Goal: Task Accomplishment & Management: Complete application form

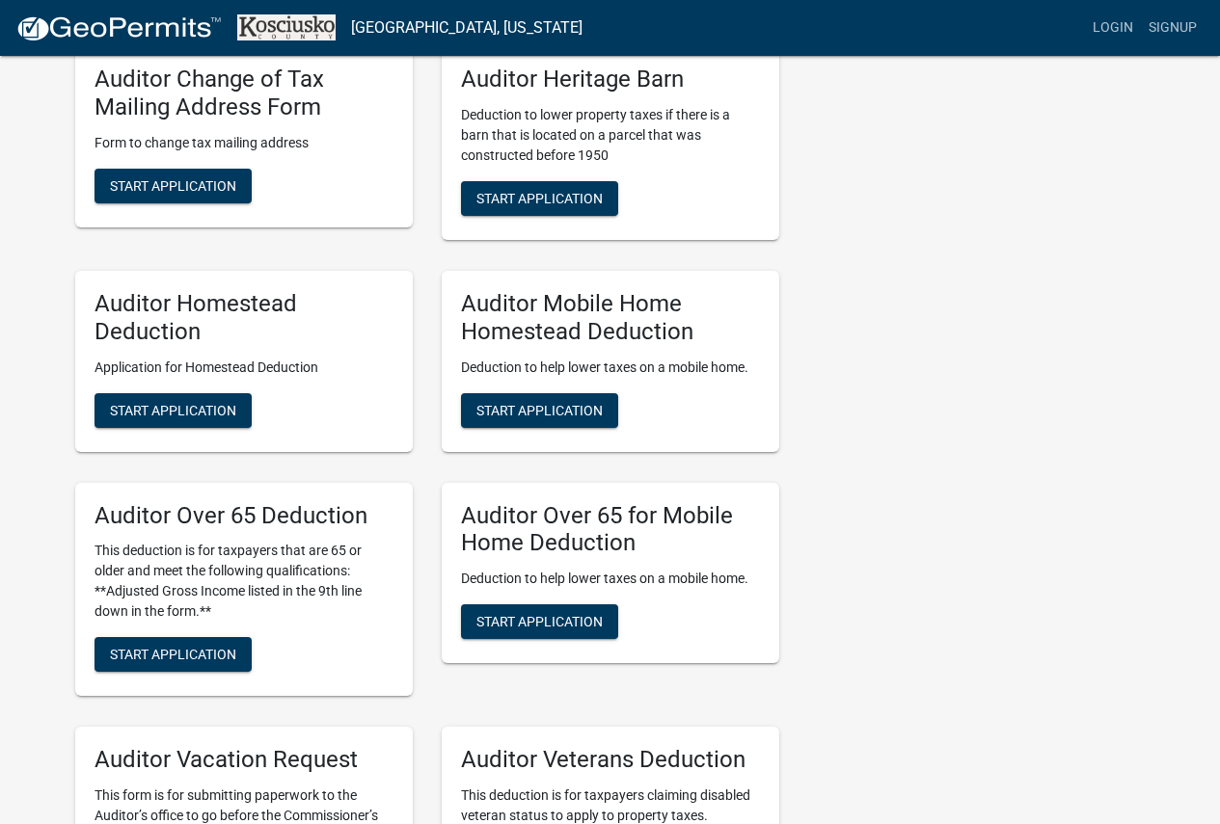
scroll to position [1060, 0]
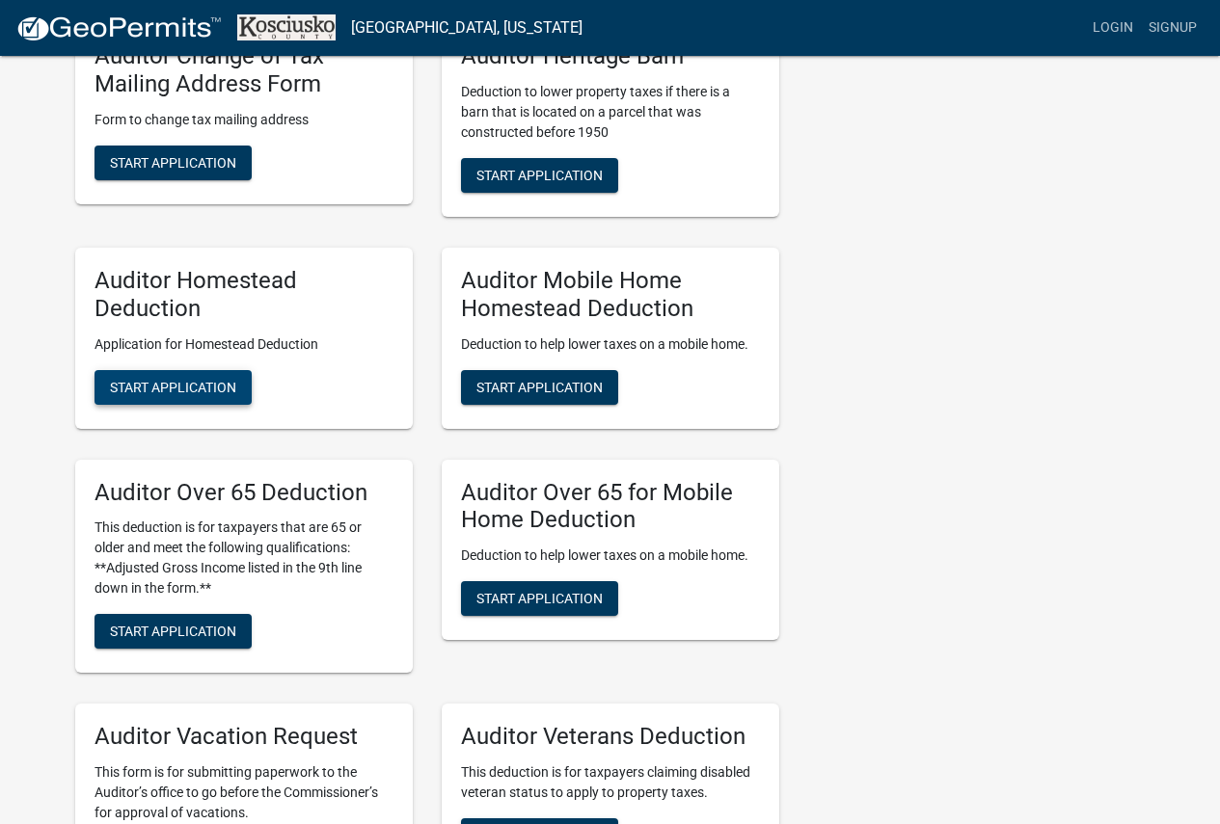
click at [192, 384] on span "Start Application" at bounding box center [173, 386] width 126 height 15
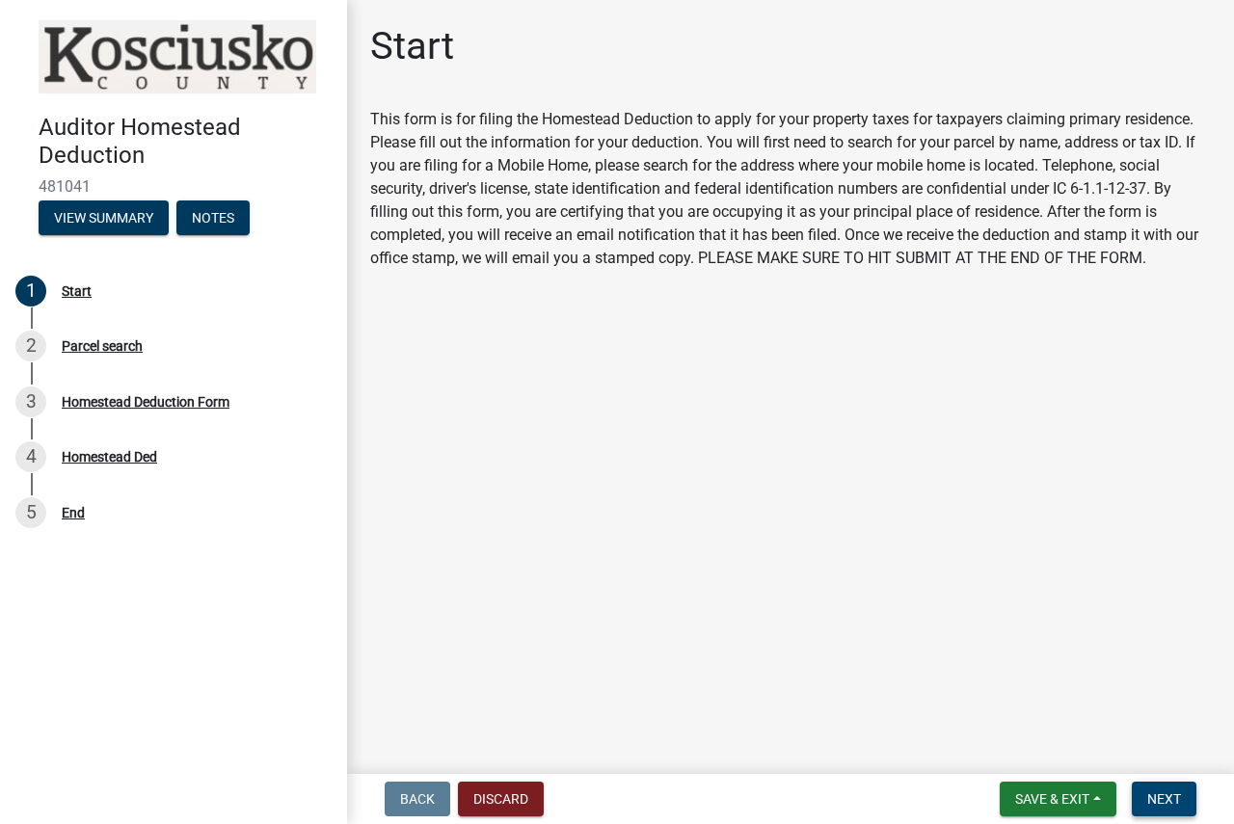
click at [1144, 801] on button "Next" at bounding box center [1164, 799] width 65 height 35
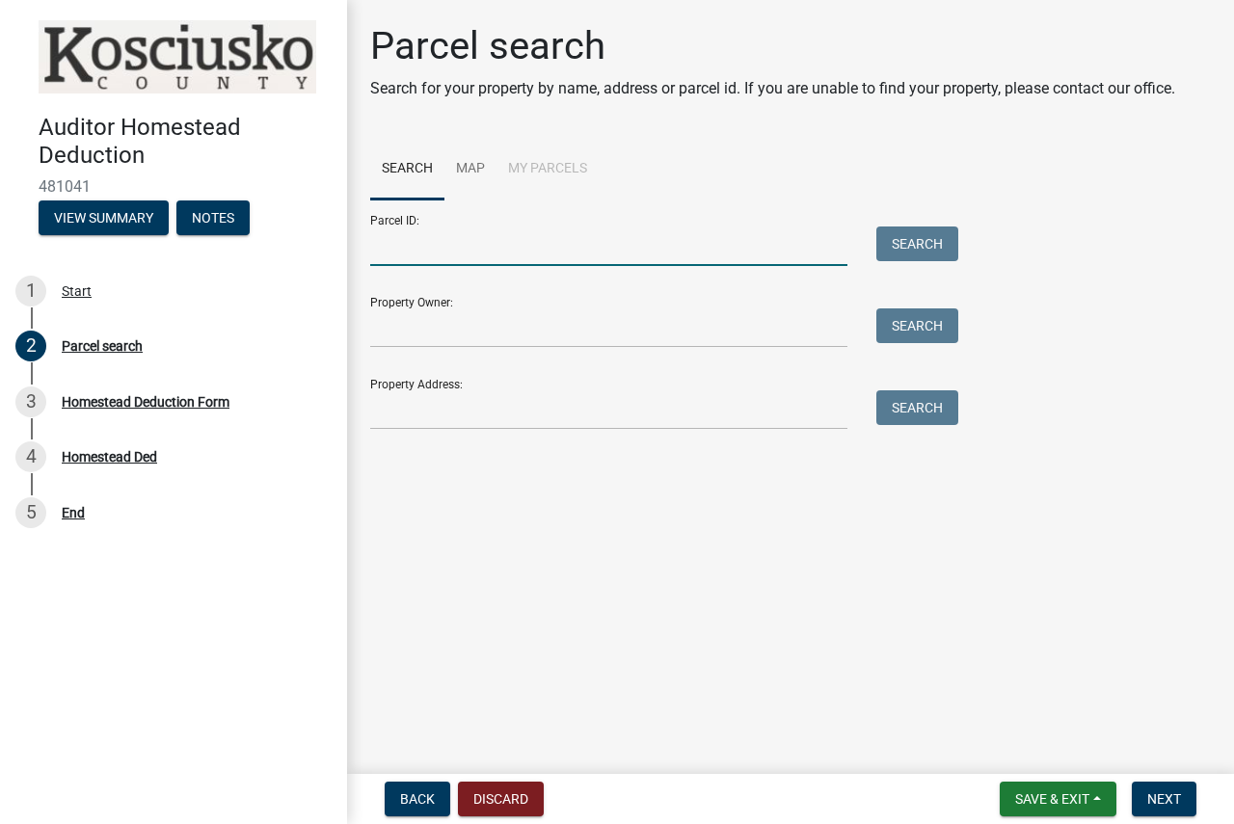
click at [594, 248] on input "Parcel ID:" at bounding box center [608, 247] width 477 height 40
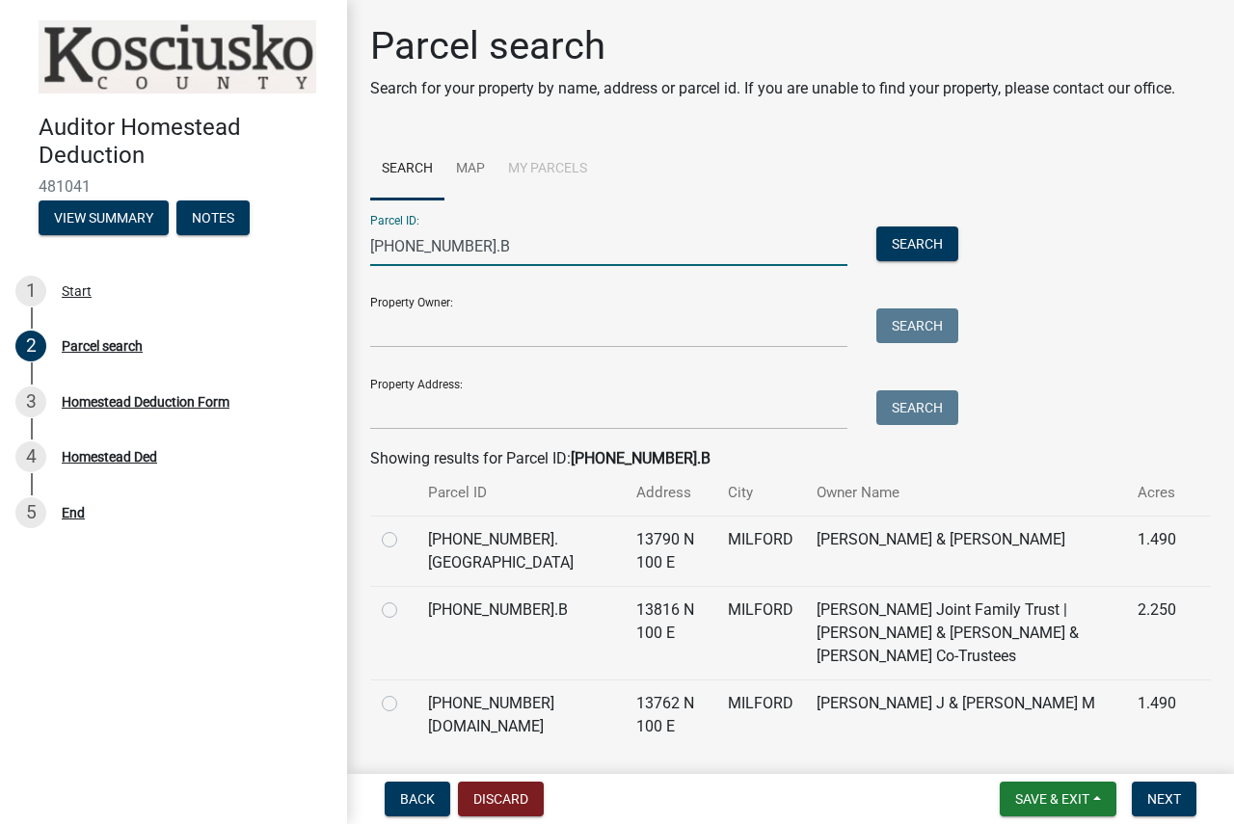
type input "[PHONE_NUMBER].B"
click at [405, 599] on label at bounding box center [405, 599] width 0 height 0
click at [405, 611] on input "radio" at bounding box center [411, 605] width 13 height 13
radio input "true"
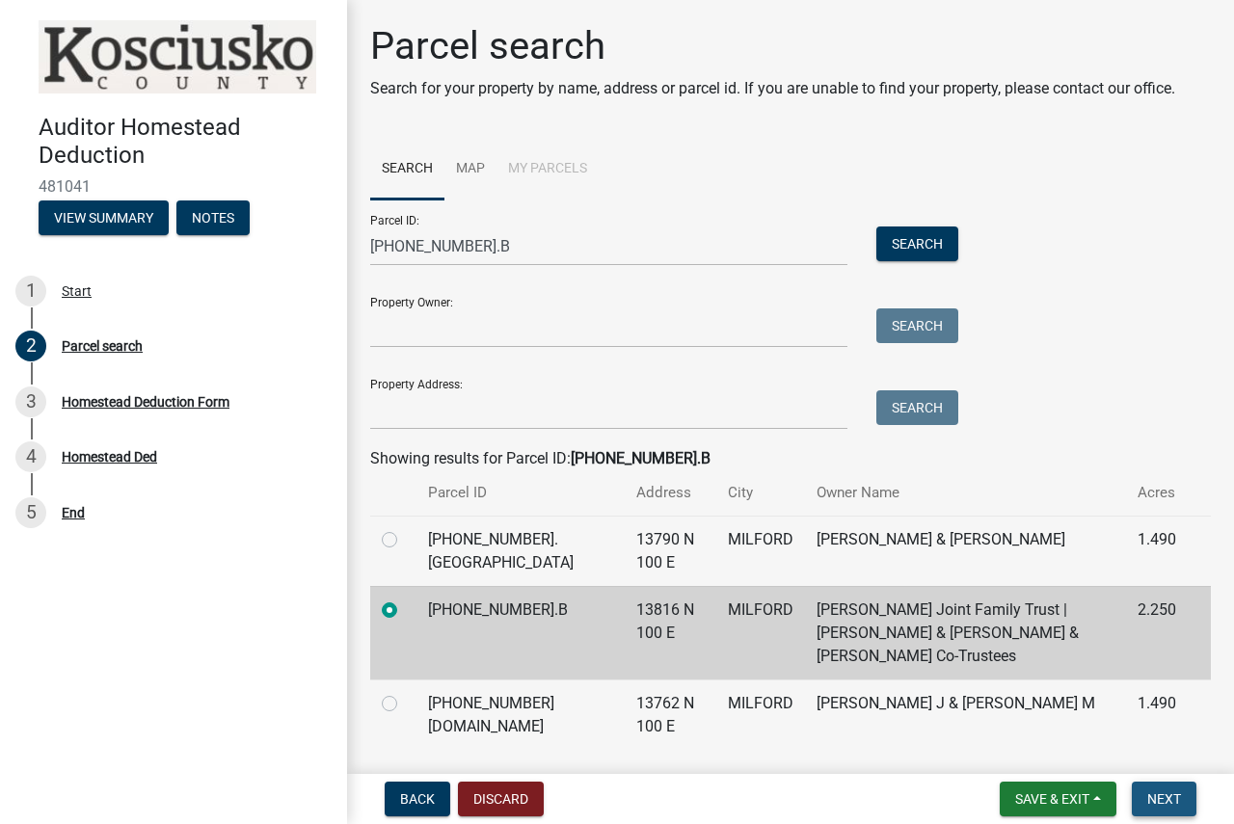
click at [1163, 805] on span "Next" at bounding box center [1164, 798] width 34 height 15
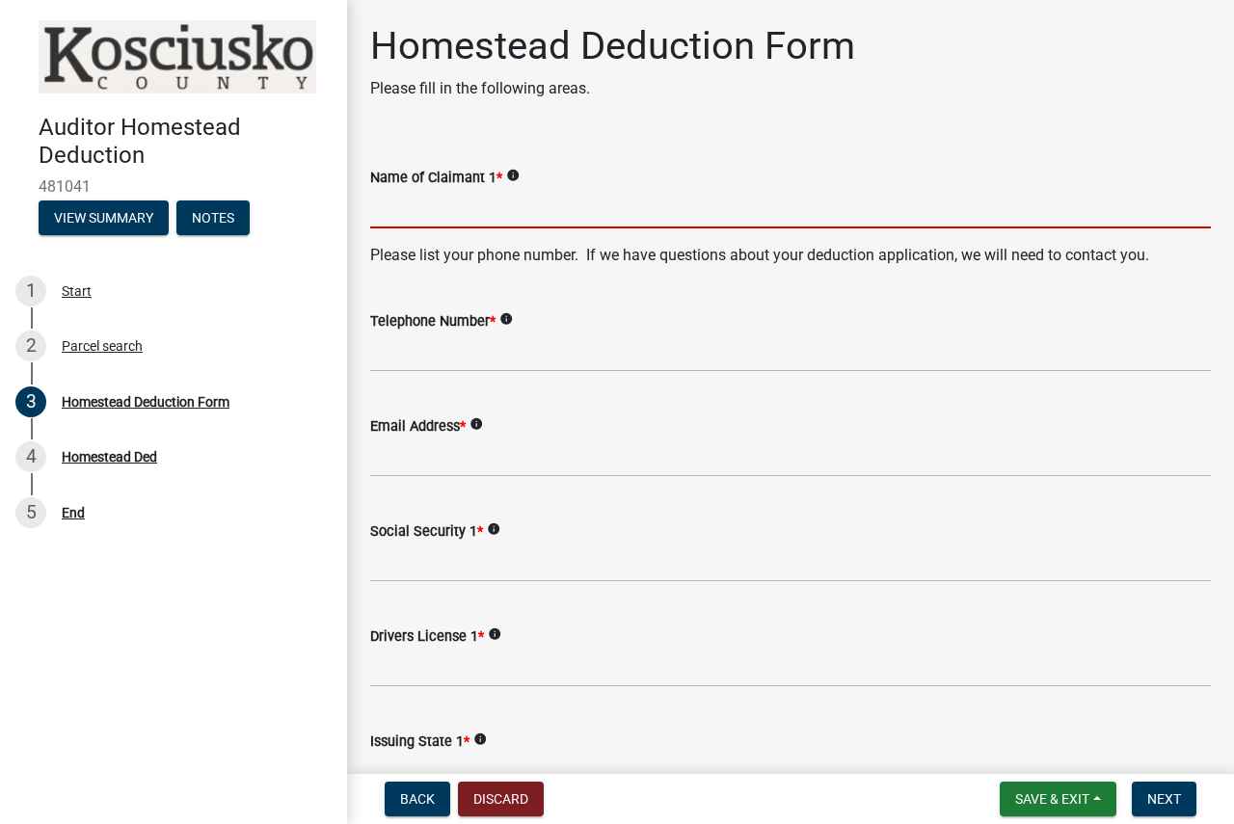
click at [556, 214] on input "Name of Claimant 1 *" at bounding box center [790, 209] width 841 height 40
type input "[PERSON_NAME]"
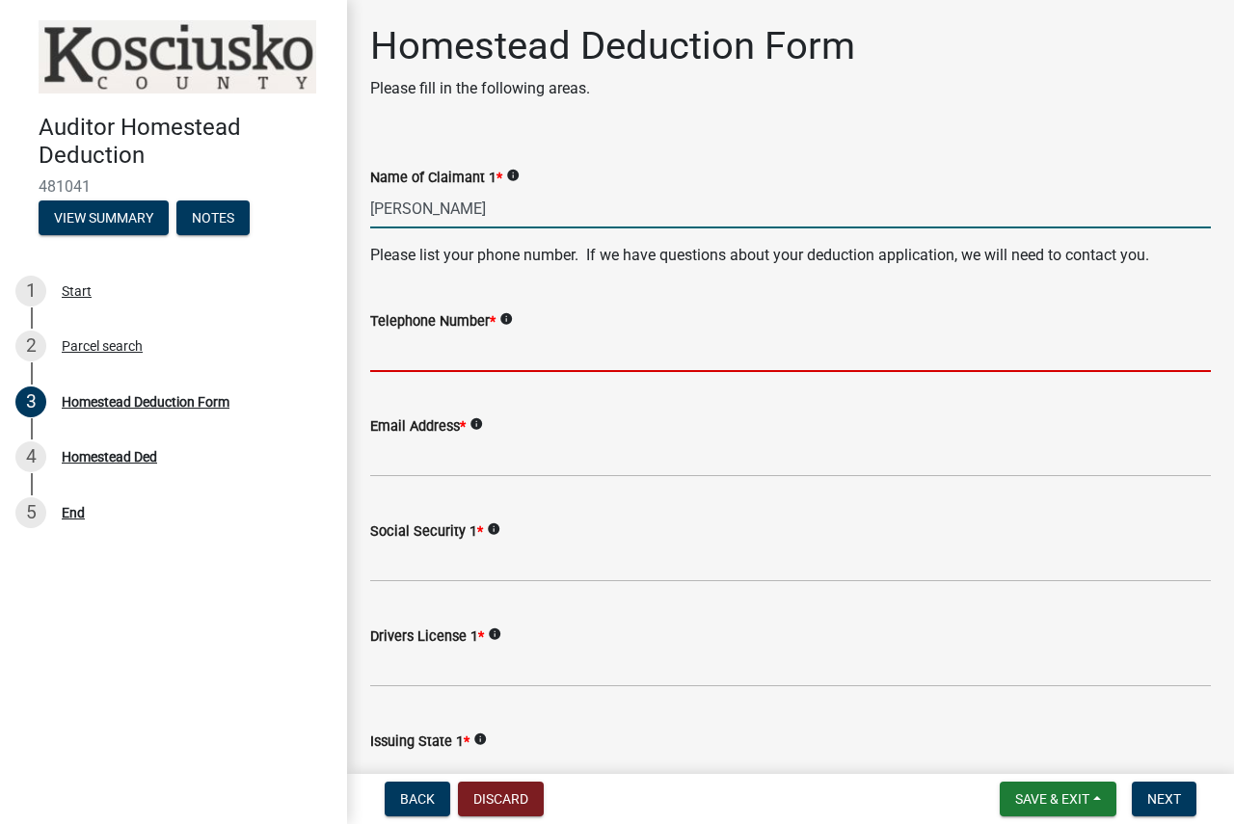
click at [535, 360] on input "Telephone Number *" at bounding box center [790, 353] width 841 height 40
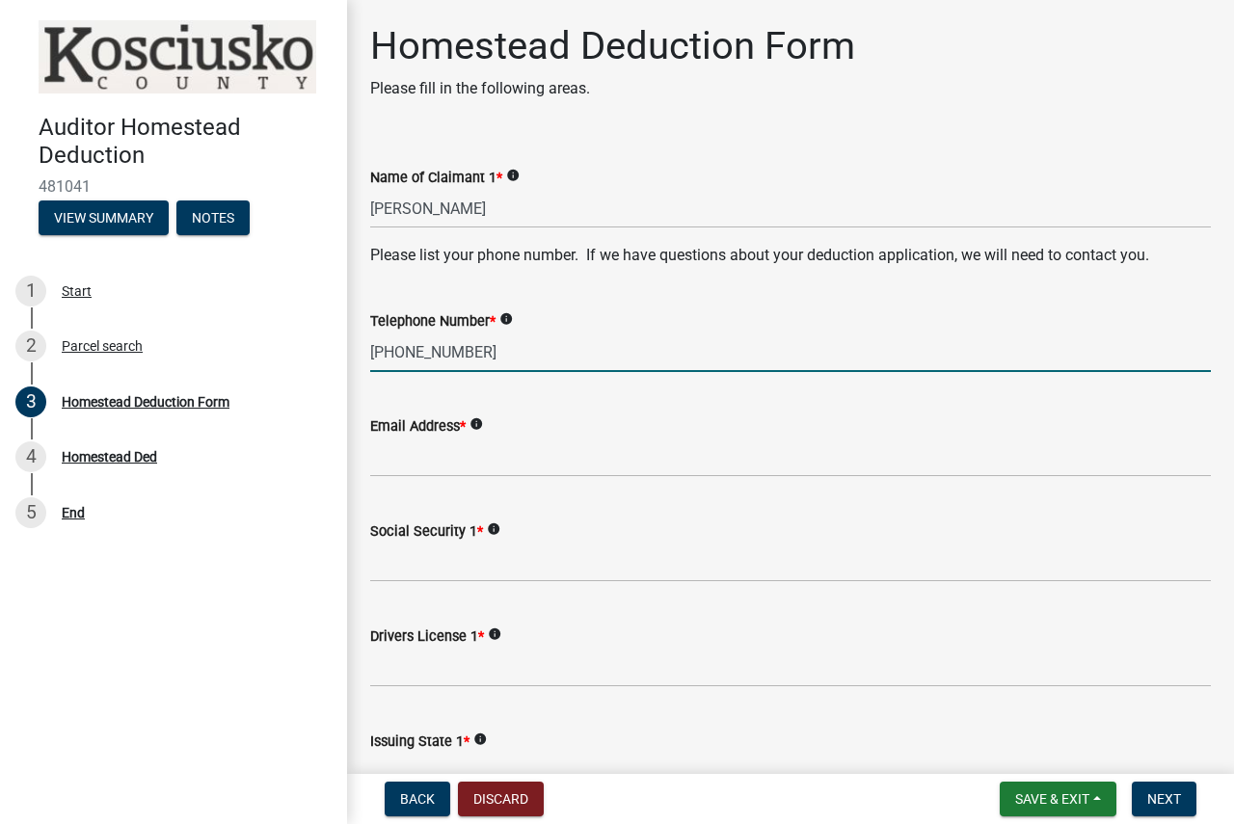
type input "[PHONE_NUMBER]"
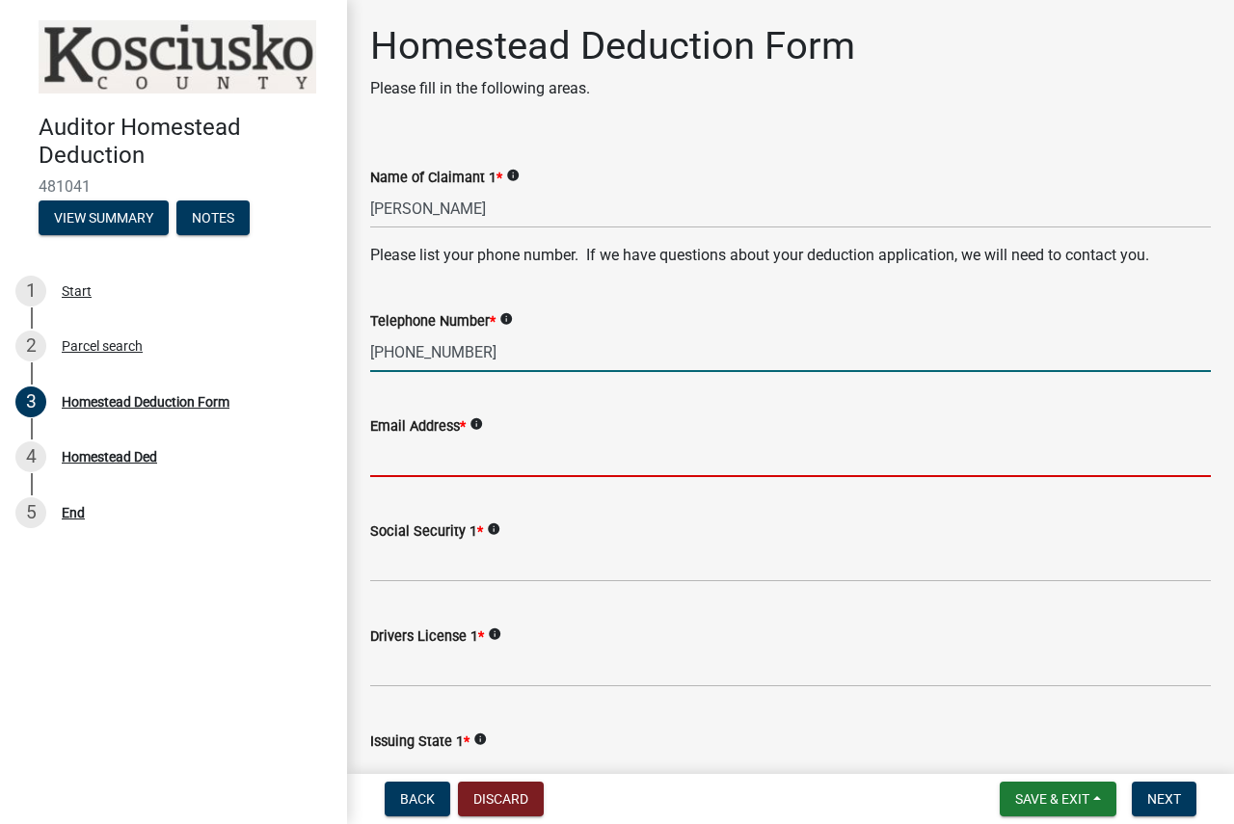
click at [482, 464] on input "Email Address *" at bounding box center [790, 458] width 841 height 40
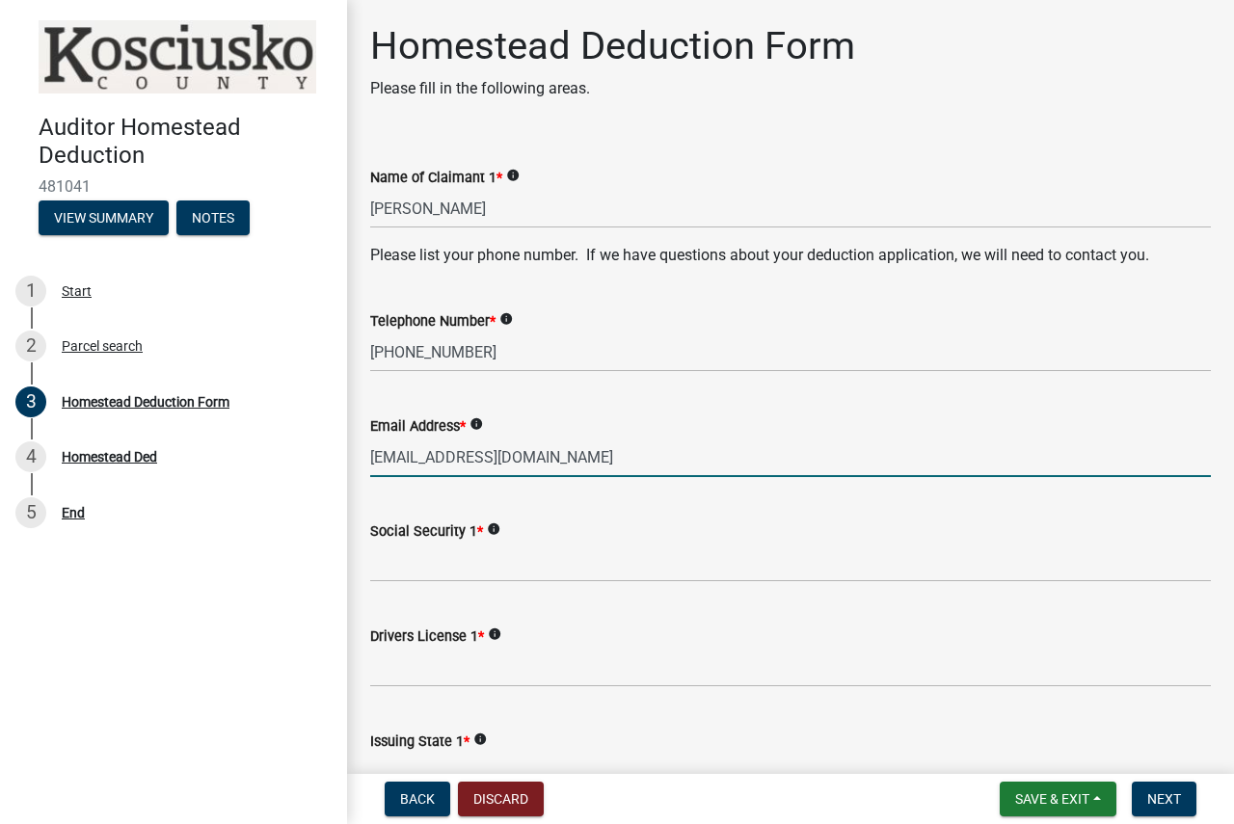
type input "[EMAIL_ADDRESS][DOMAIN_NAME]"
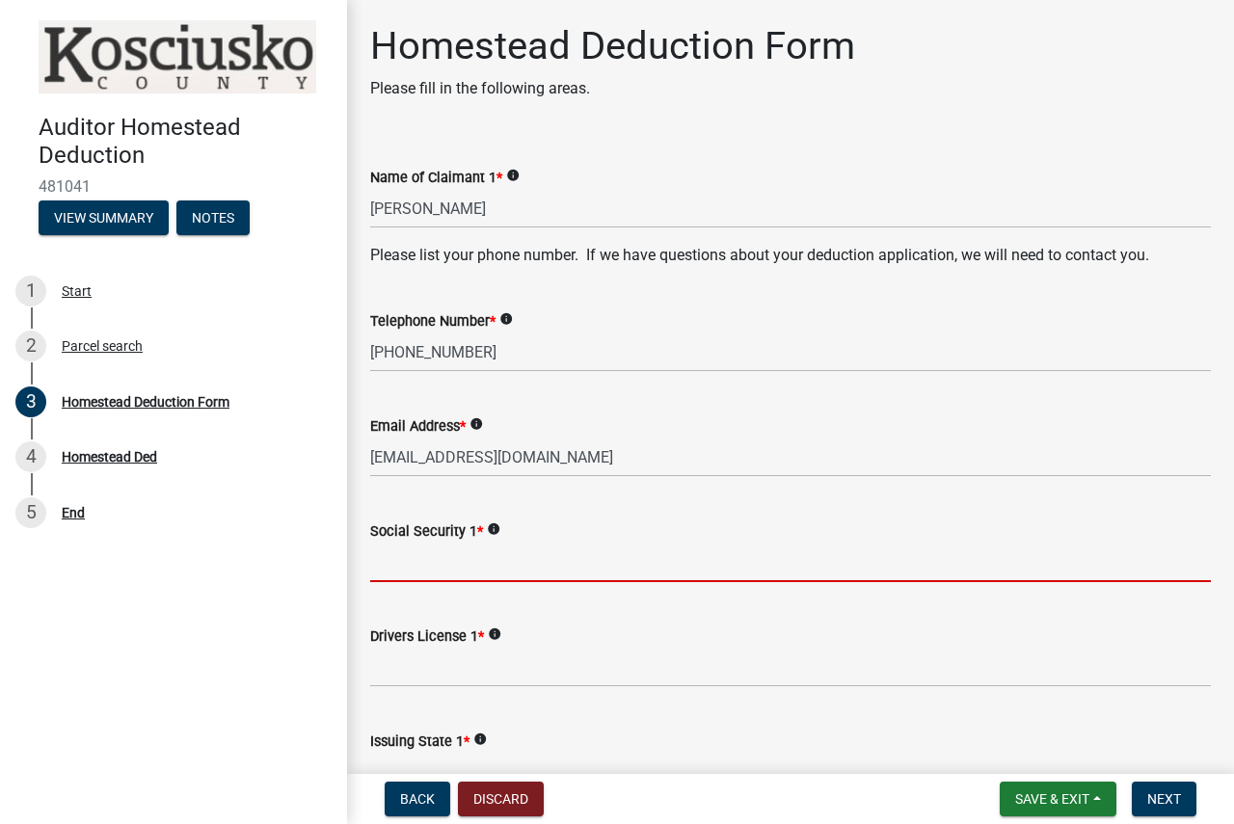
click at [446, 568] on input "Social Security 1 *" at bounding box center [790, 563] width 841 height 40
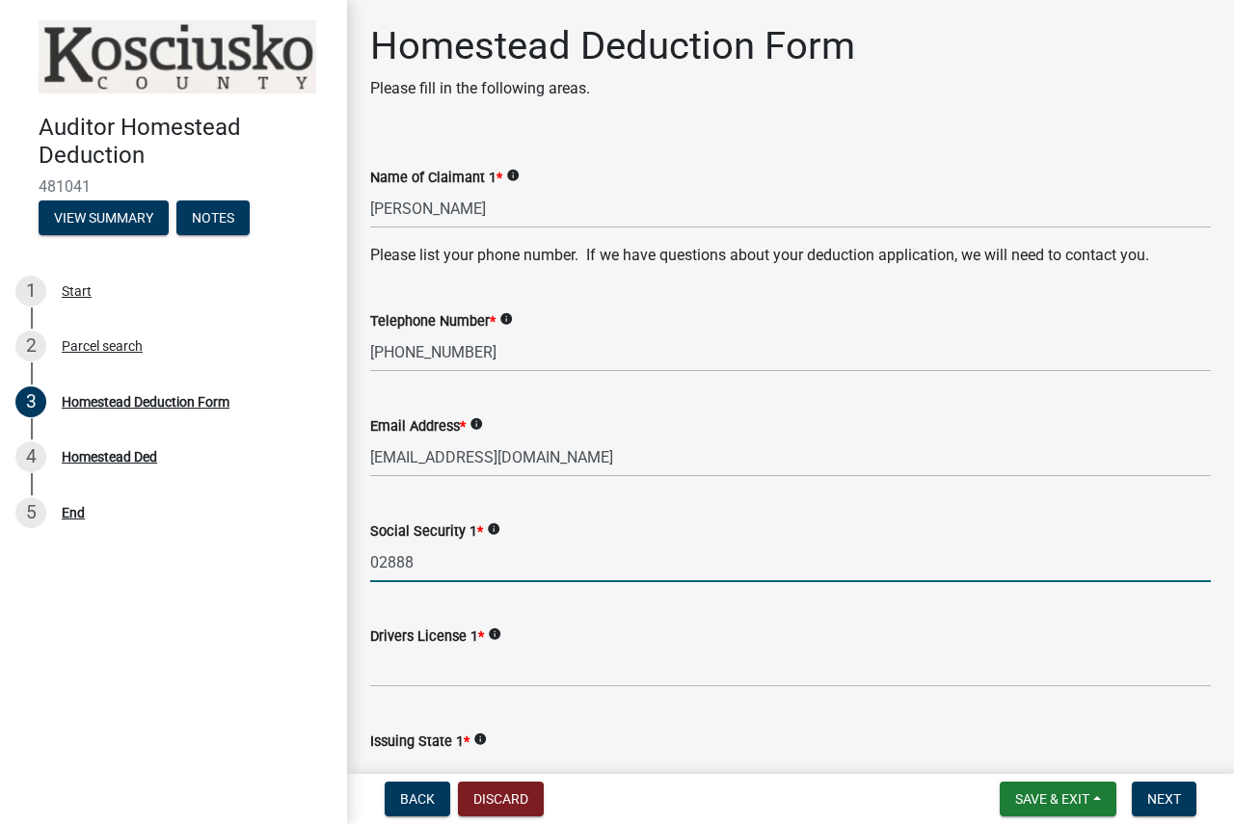
type input "02888"
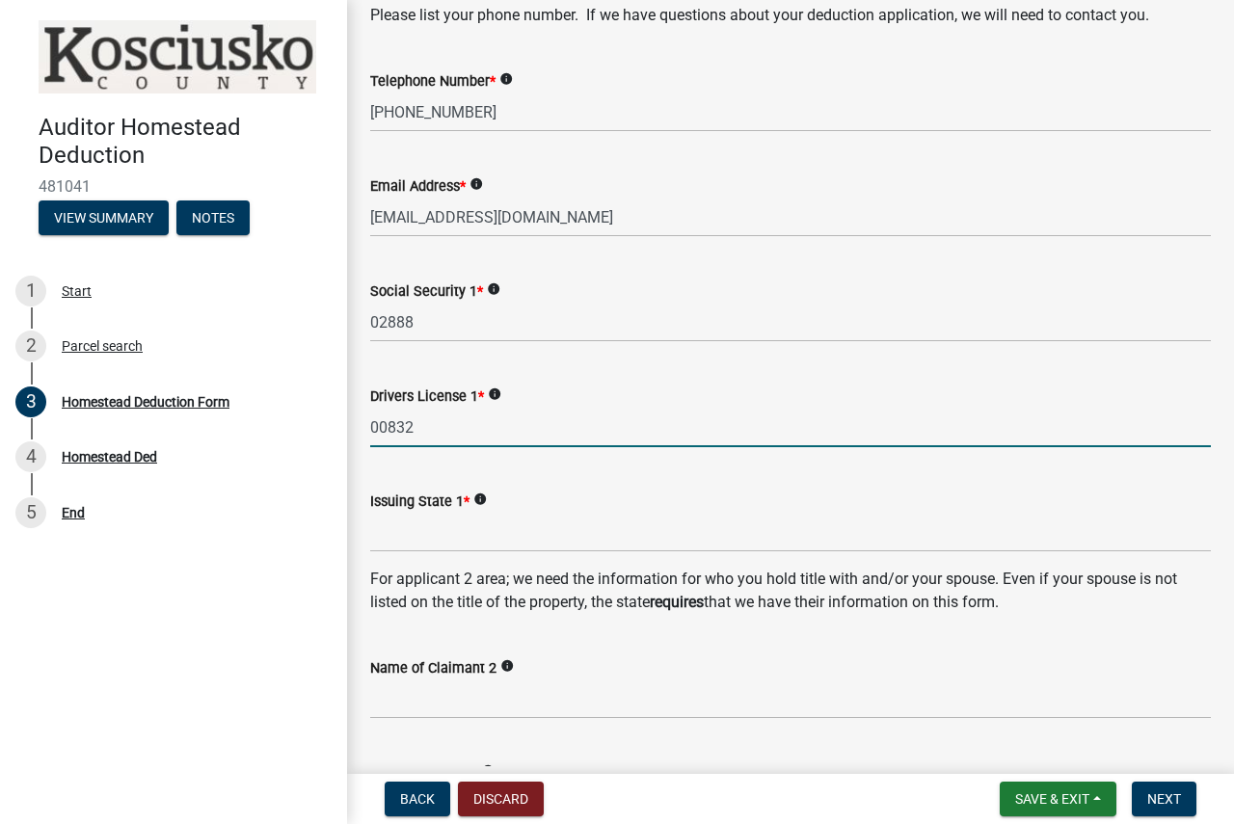
scroll to position [289, 0]
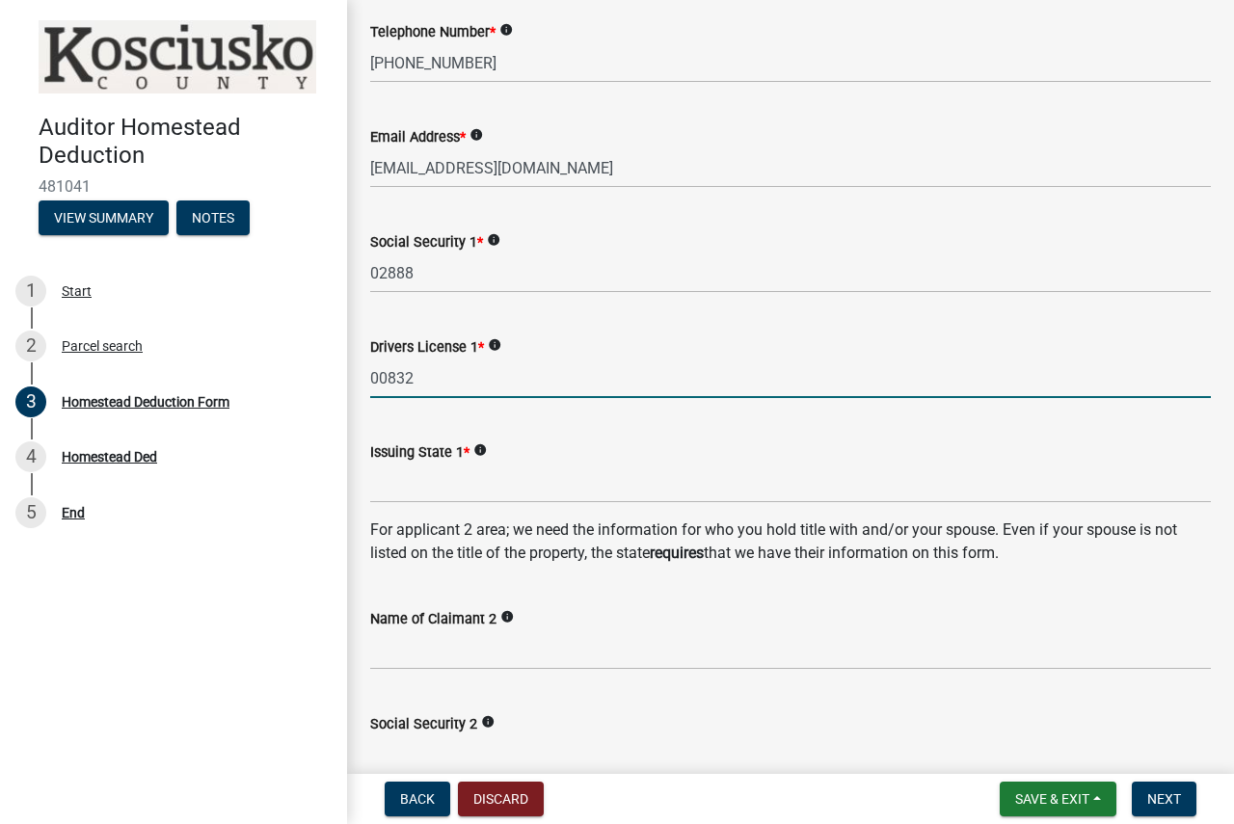
type input "00832"
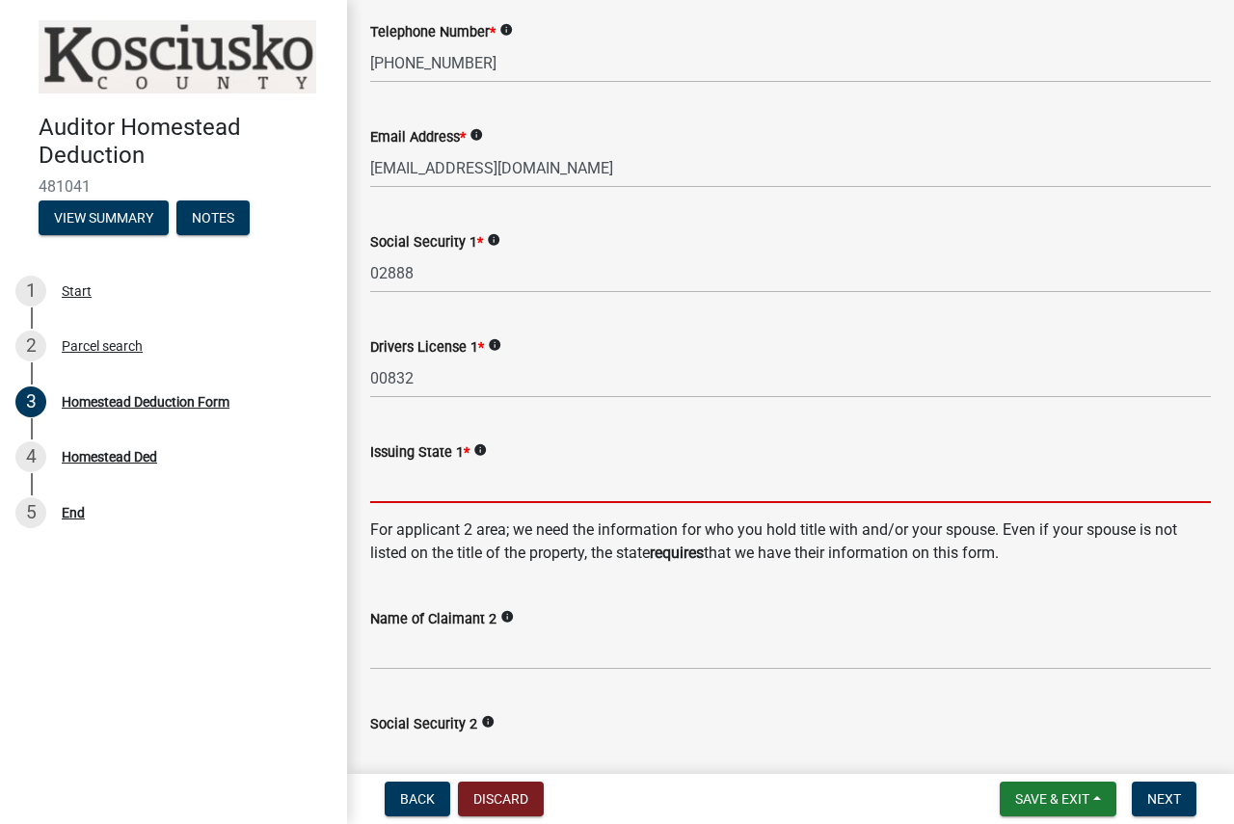
click at [434, 489] on input "Issuing State 1 *" at bounding box center [790, 484] width 841 height 40
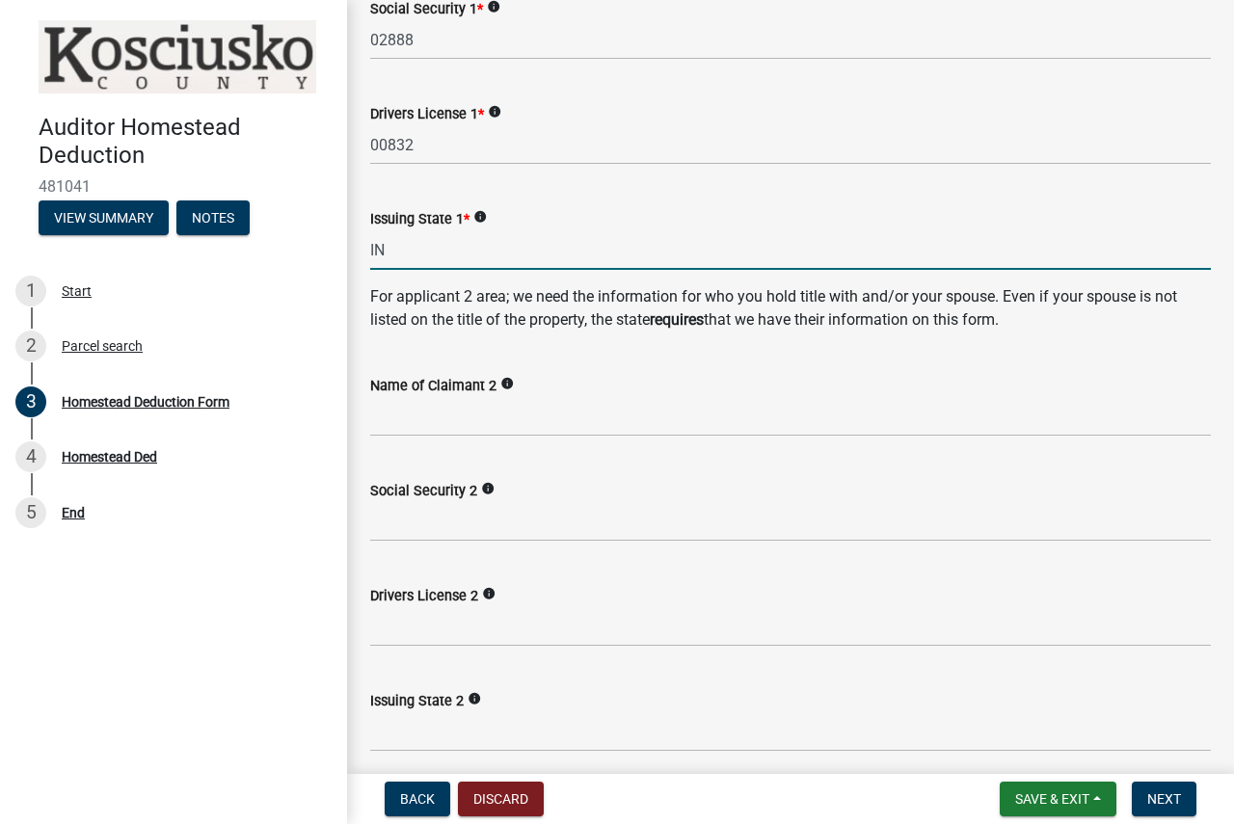
scroll to position [578, 0]
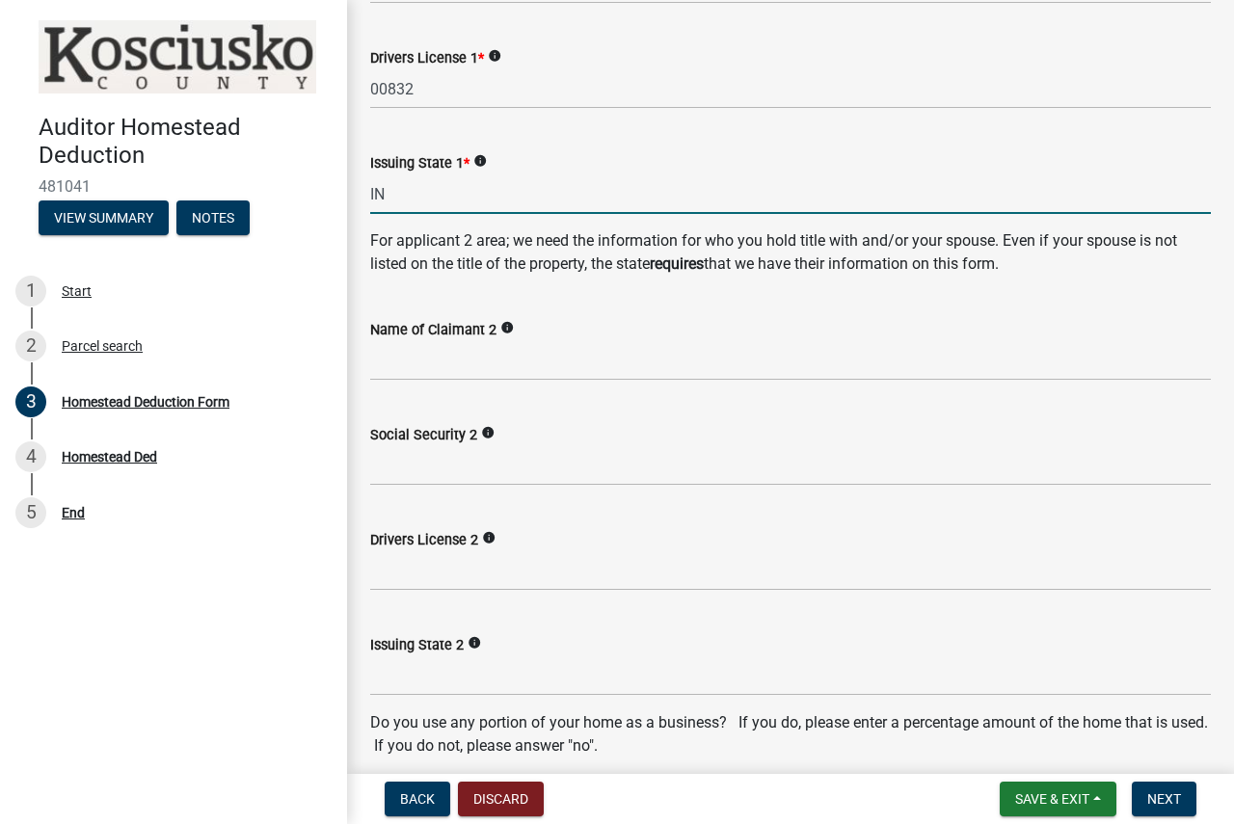
type input "IN"
click at [437, 361] on input "Name of Claimant 2" at bounding box center [790, 361] width 841 height 40
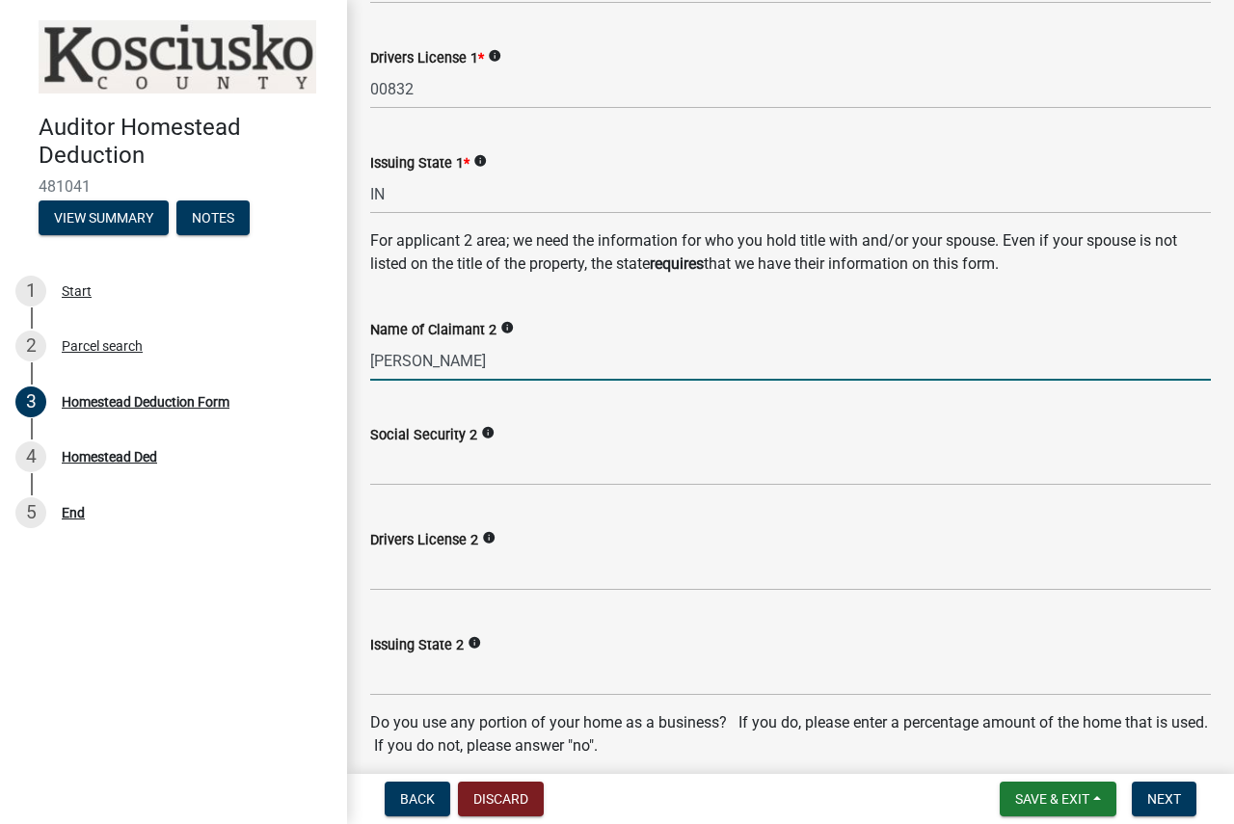
type input "[PERSON_NAME]"
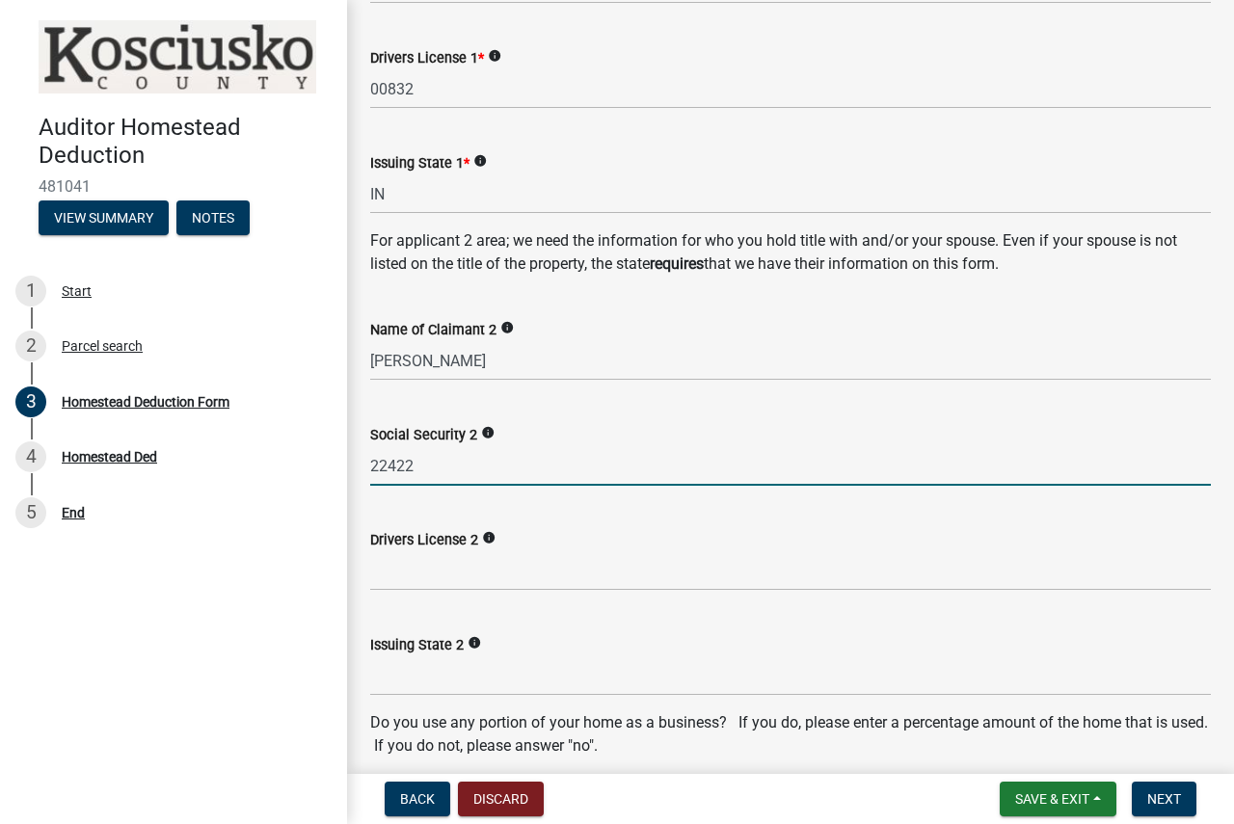
type input "22422"
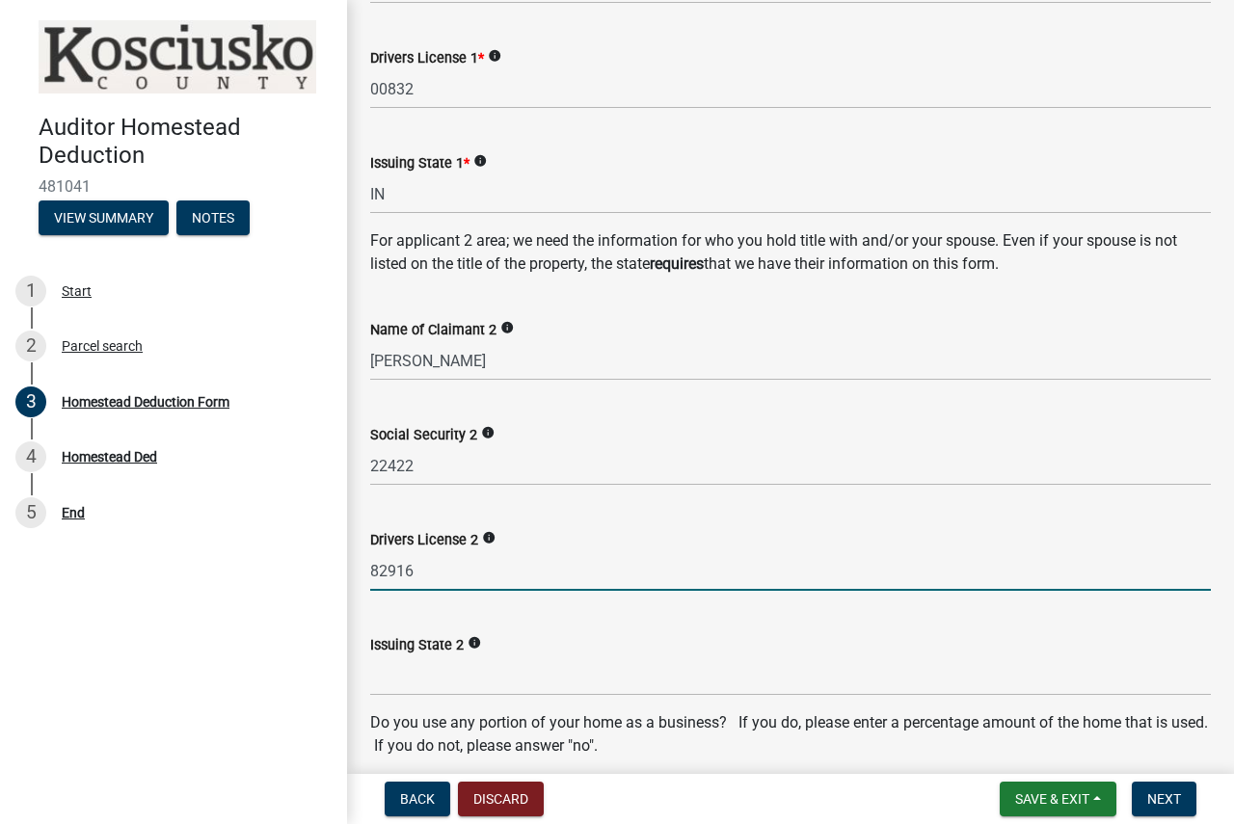
type input "82916"
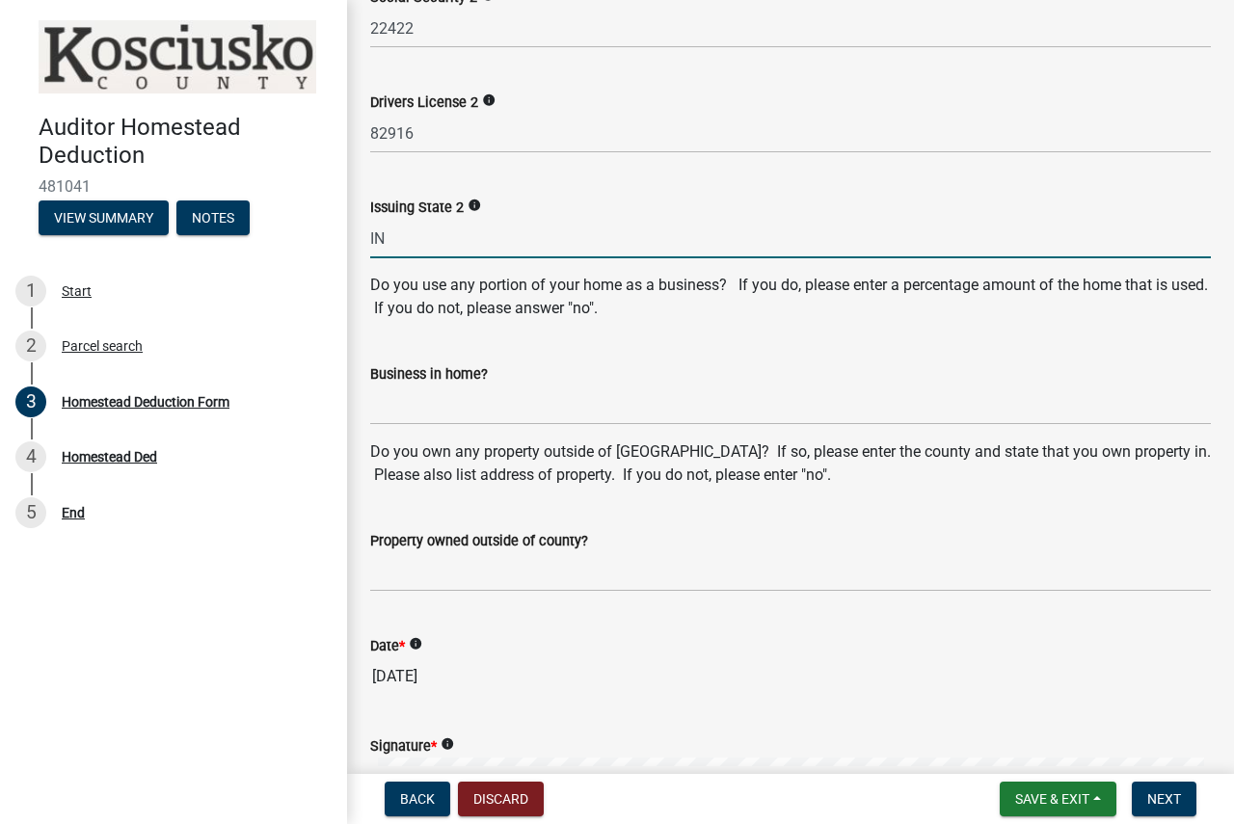
scroll to position [1060, 0]
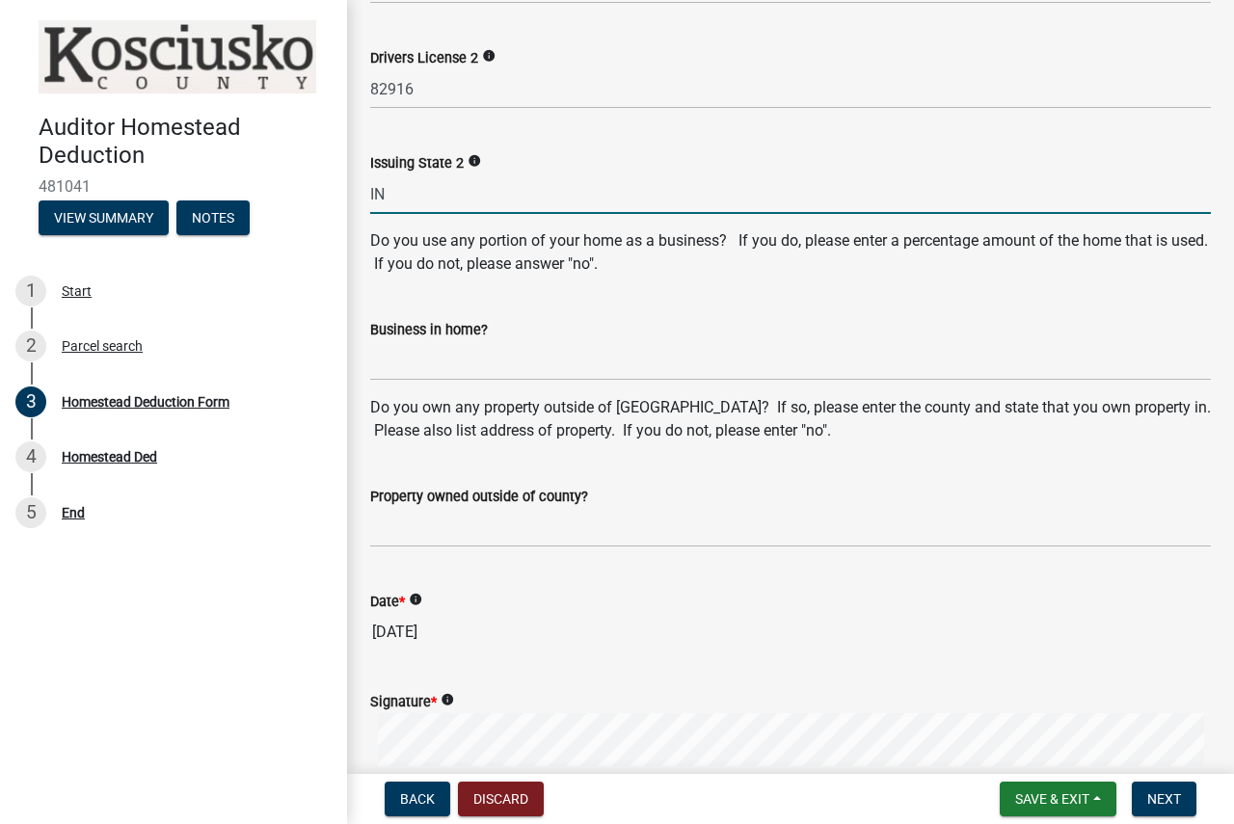
type input "IN"
click at [414, 362] on input "Business in home?" at bounding box center [790, 361] width 841 height 40
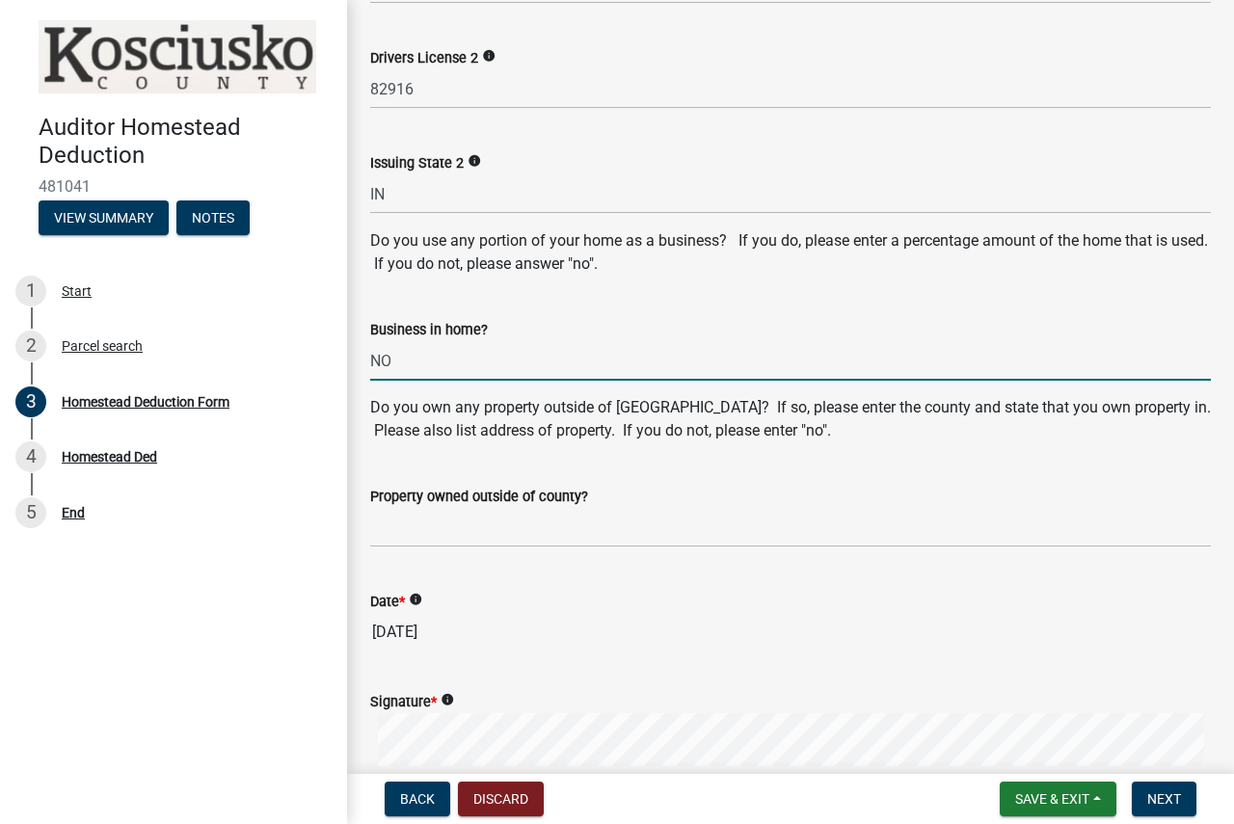
type input "NO"
click at [414, 529] on input "Property owned outside of county?" at bounding box center [790, 528] width 841 height 40
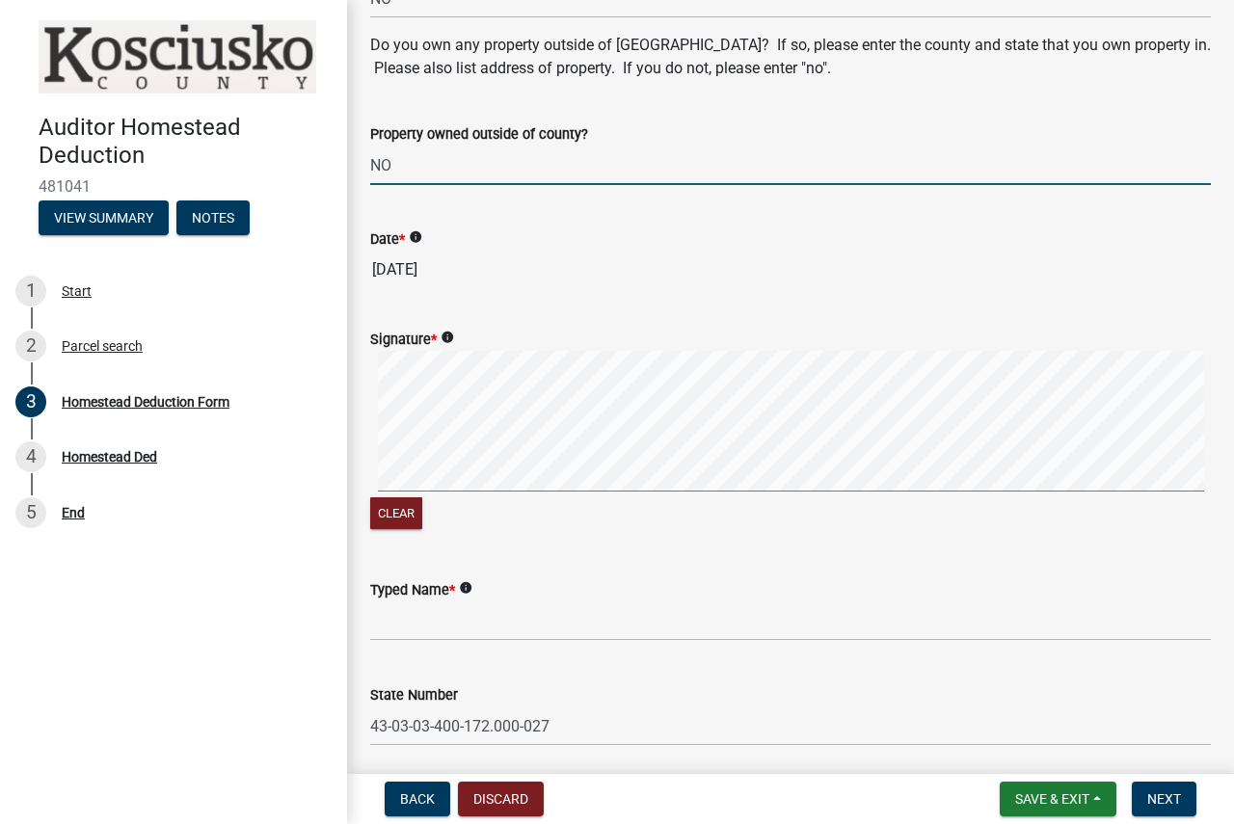
scroll to position [1446, 0]
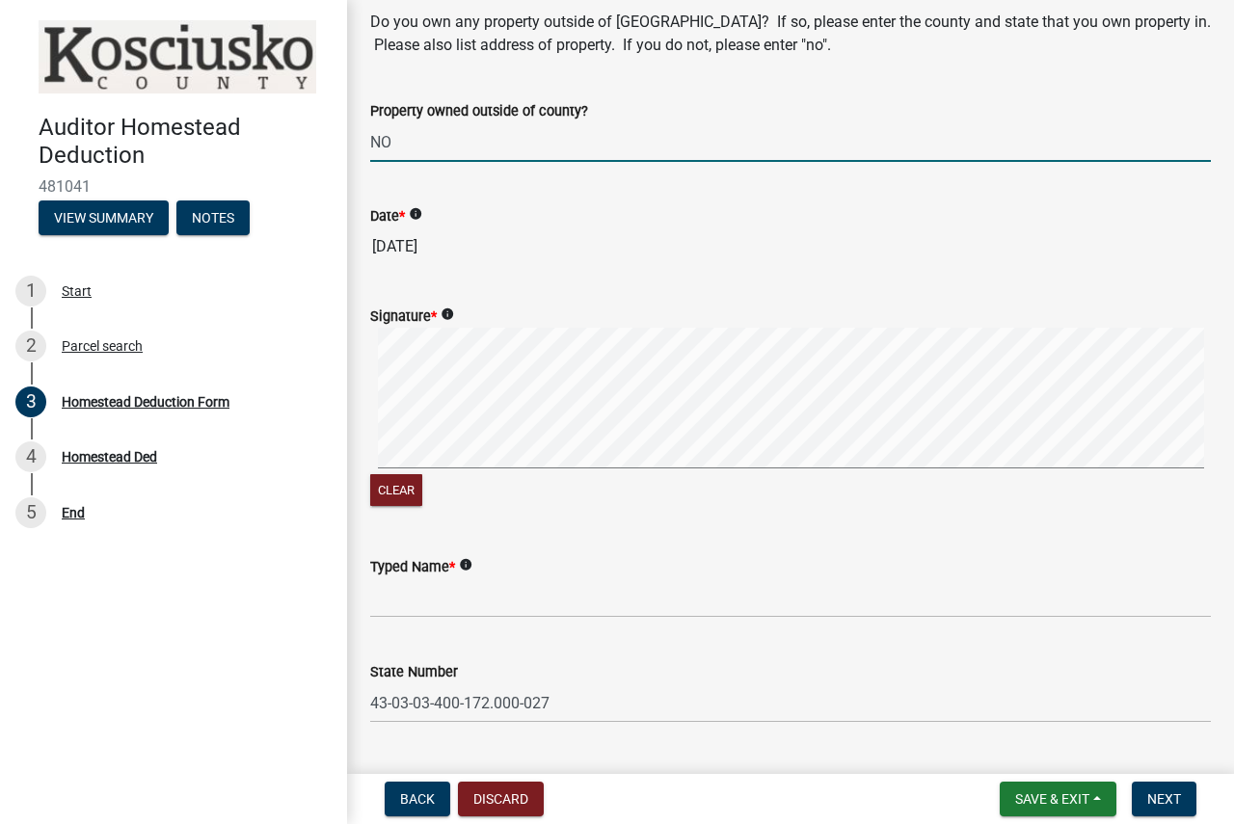
type input "NO"
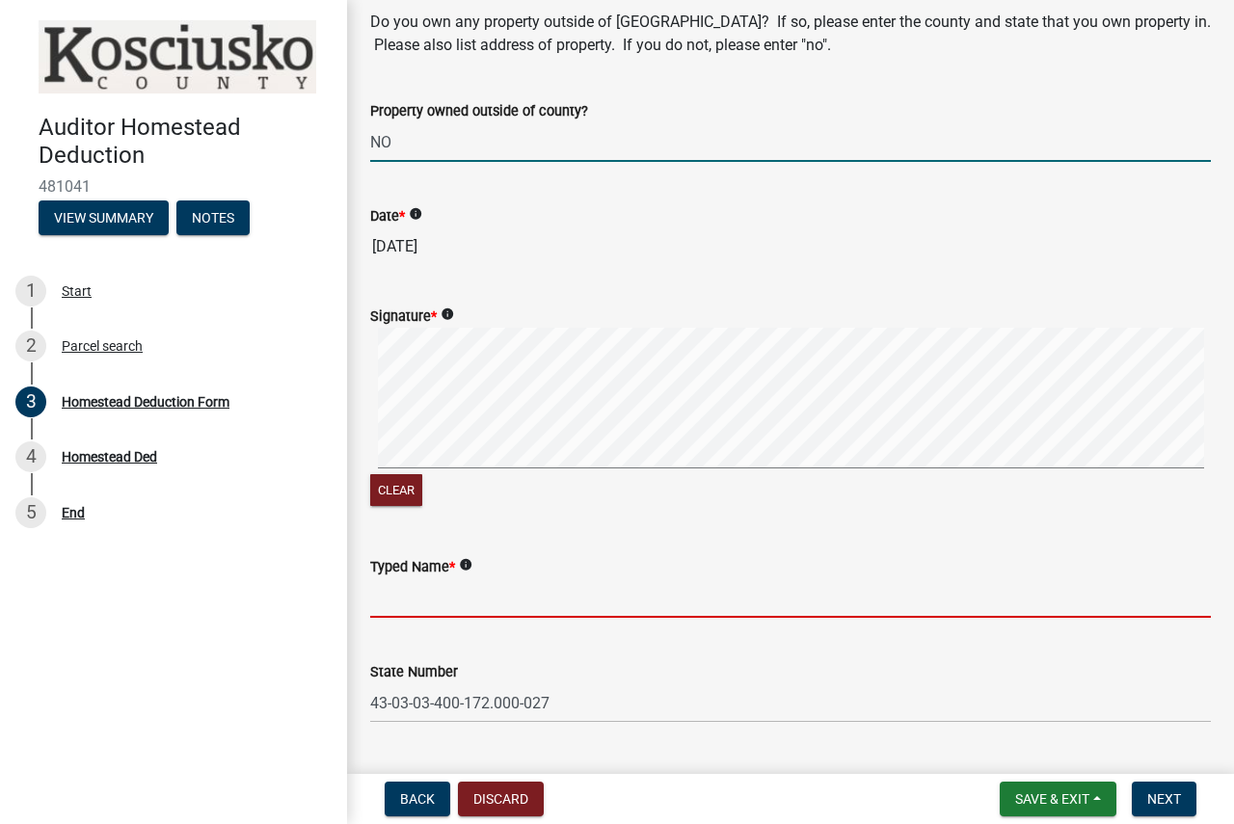
click at [399, 611] on input "Typed Name *" at bounding box center [790, 598] width 841 height 40
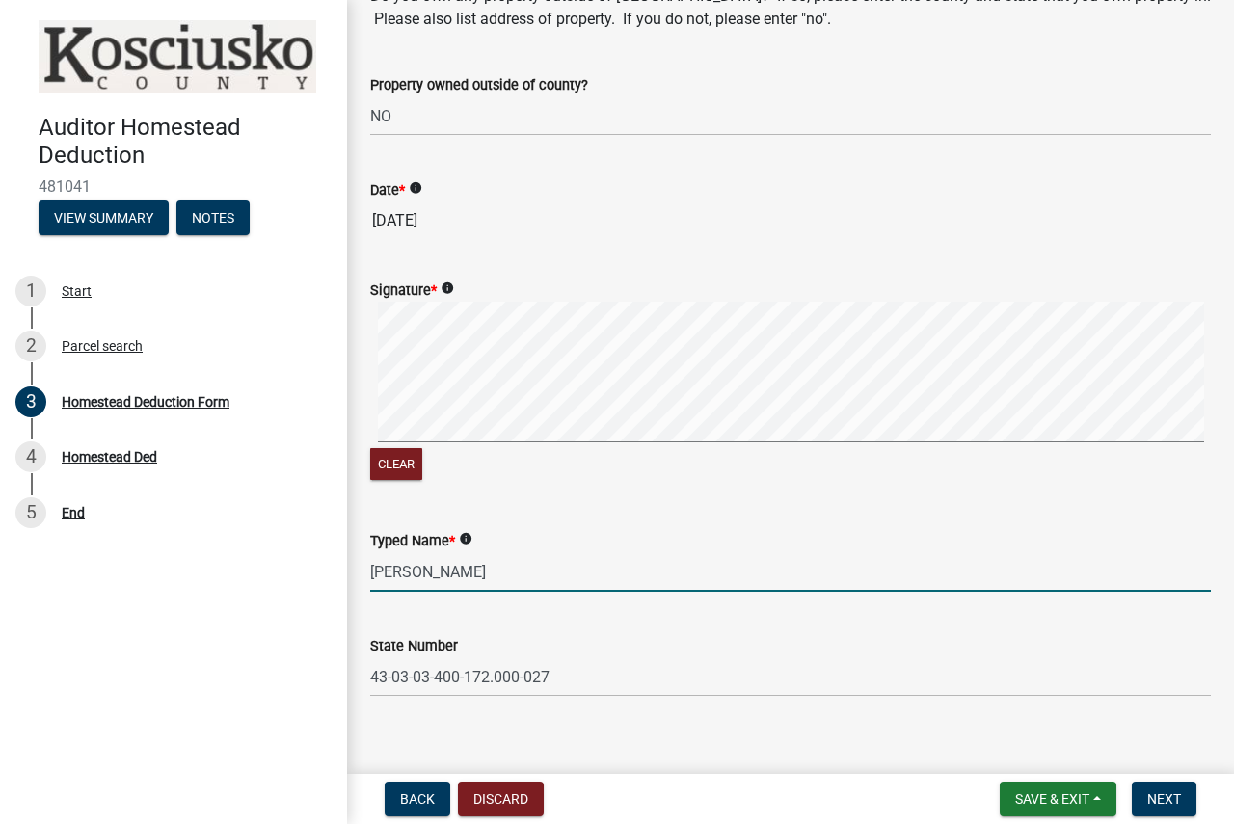
scroll to position [1493, 0]
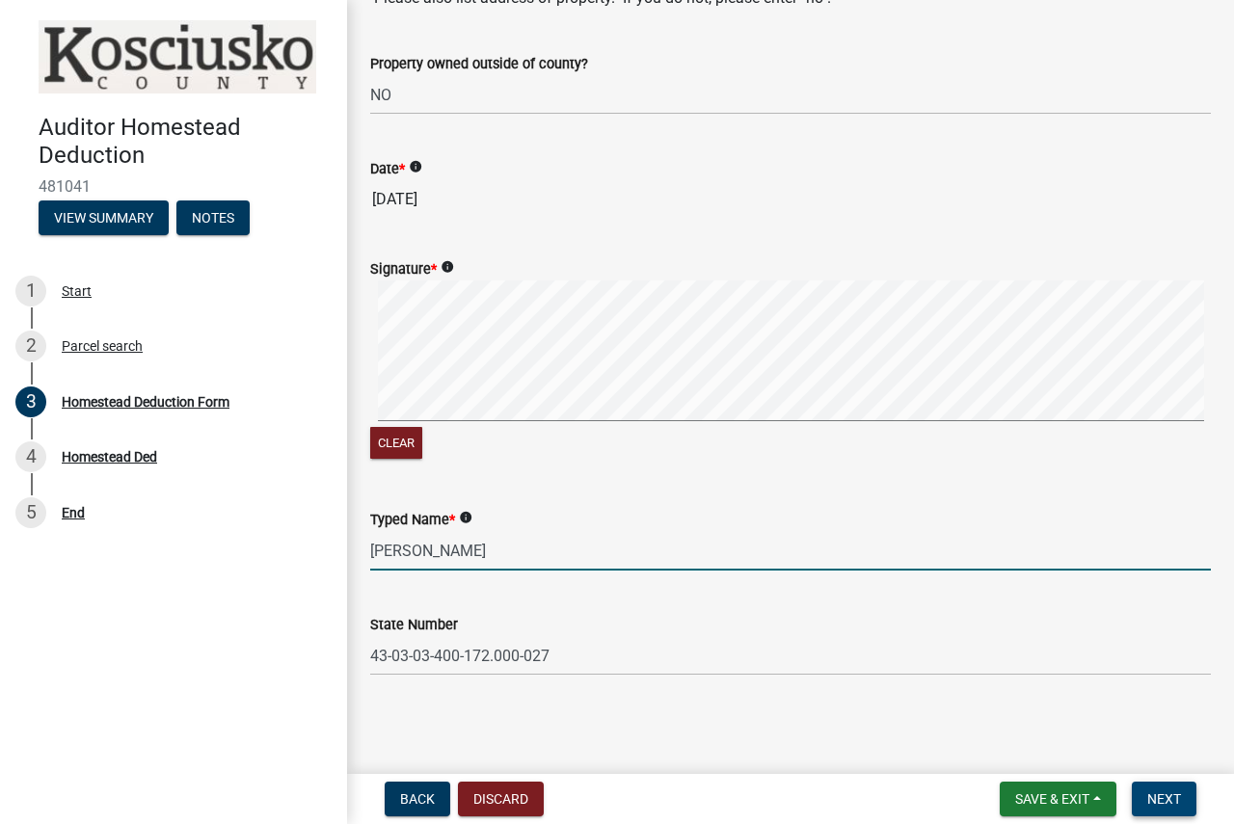
type input "[PERSON_NAME]"
click at [1174, 799] on span "Next" at bounding box center [1164, 798] width 34 height 15
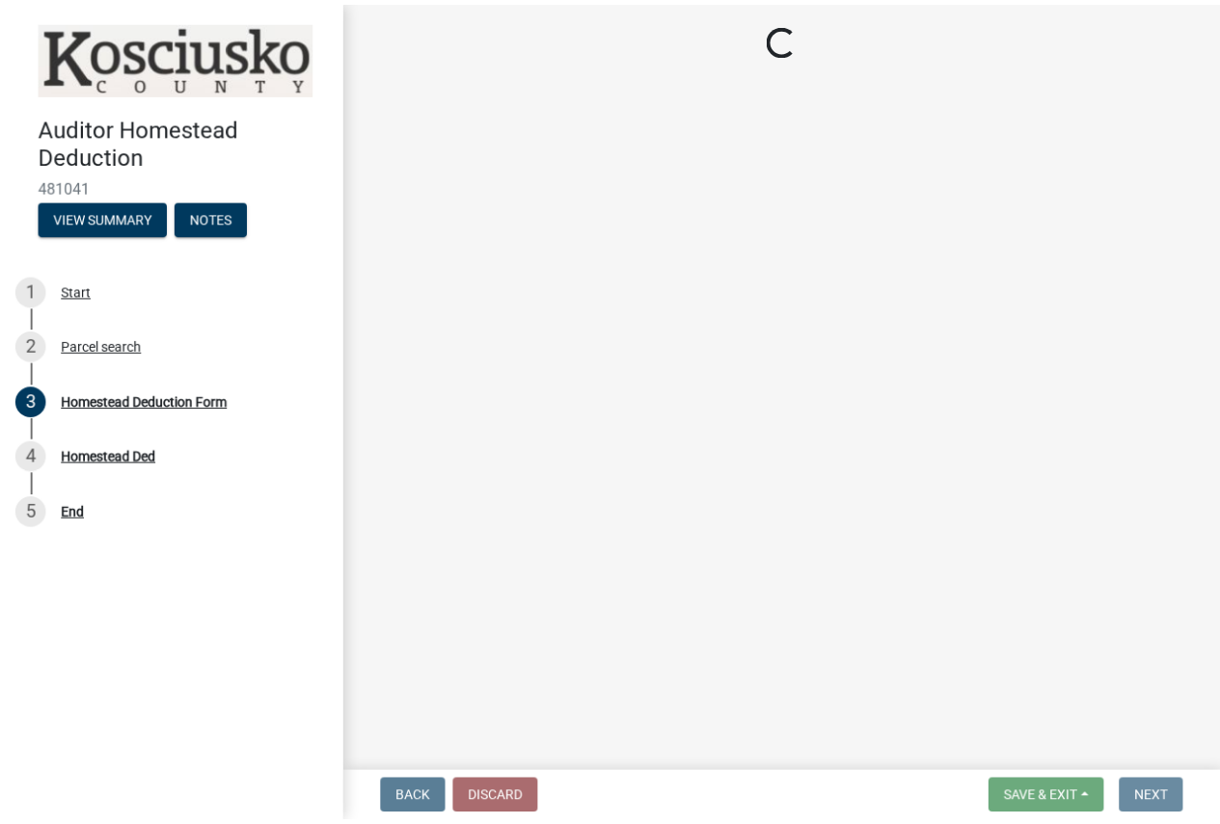
scroll to position [0, 0]
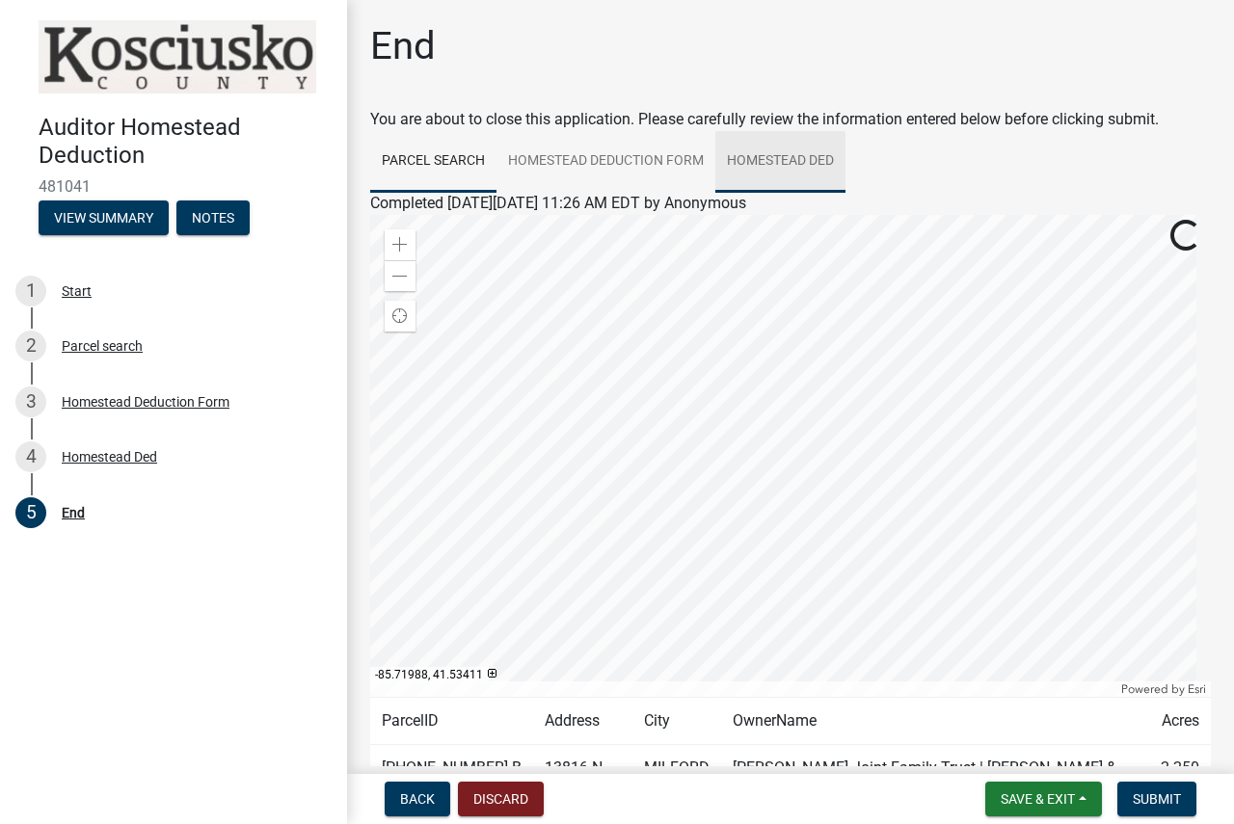
click at [768, 156] on link "Homestead Ded" at bounding box center [780, 162] width 130 height 62
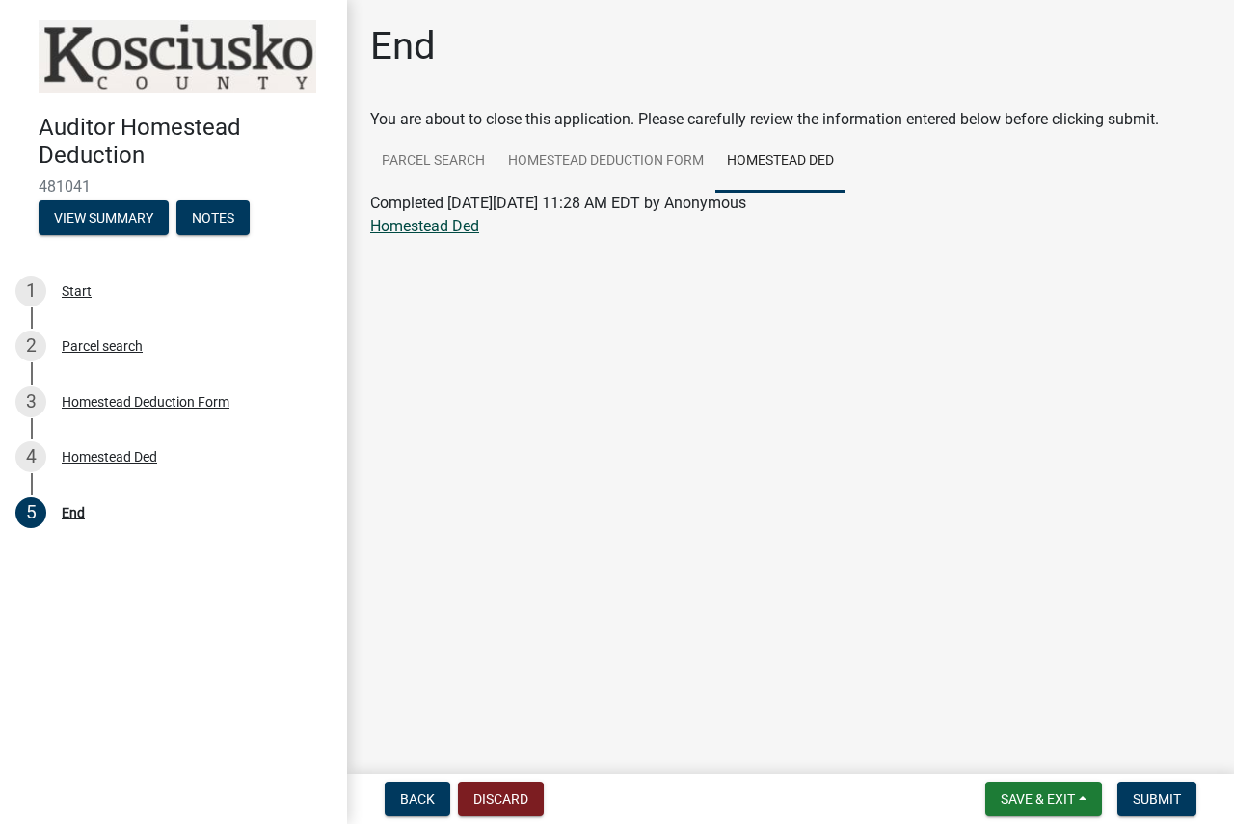
click at [402, 232] on link "Homestead Ded" at bounding box center [424, 226] width 109 height 18
click at [1161, 801] on span "Submit" at bounding box center [1157, 798] width 48 height 15
